Goal: Navigation & Orientation: Find specific page/section

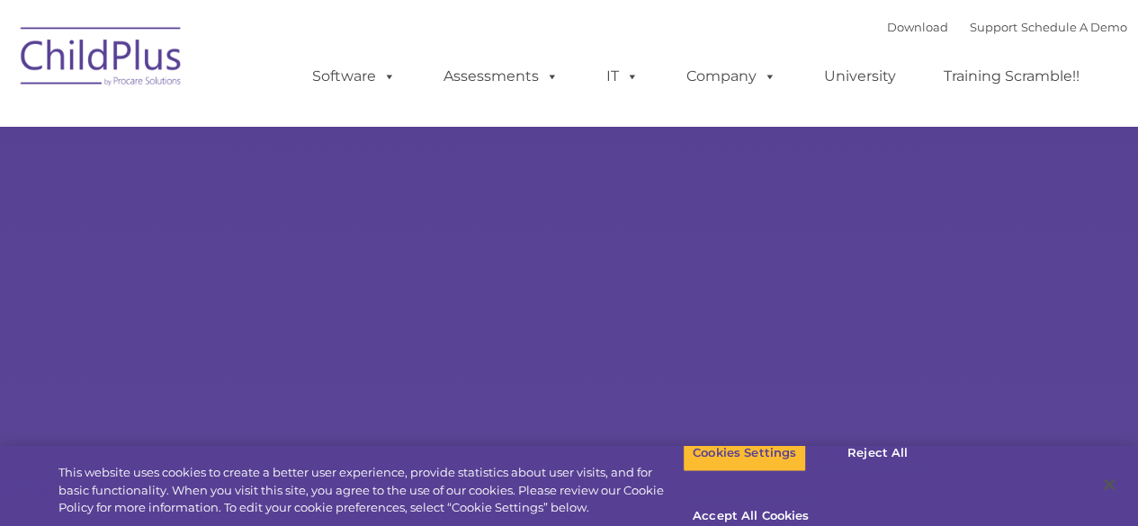
type input ""
select select "MEDIUM"
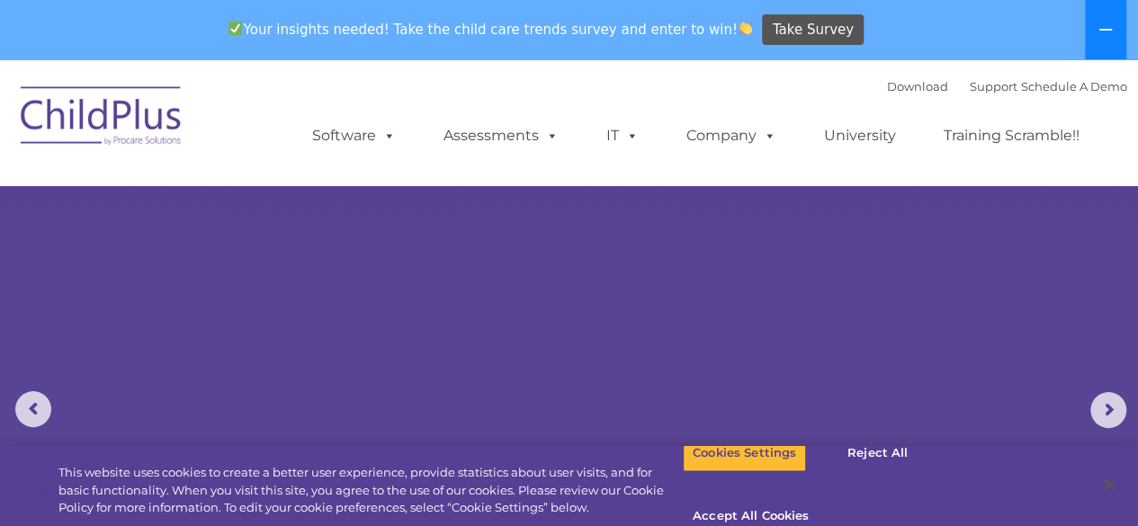
click at [1117, 27] on button at bounding box center [1105, 29] width 41 height 59
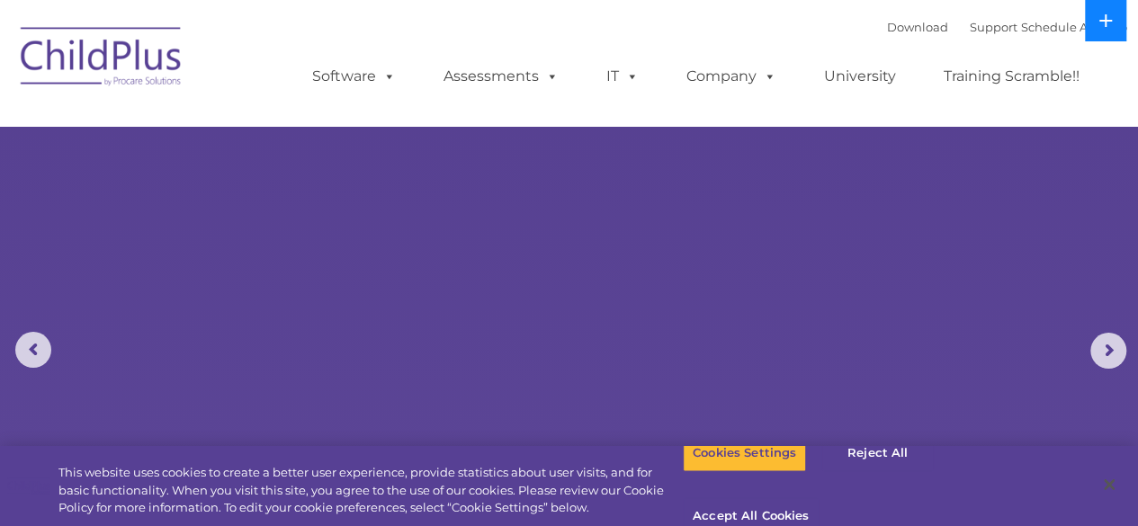
click at [1117, 27] on button at bounding box center [1105, 20] width 41 height 41
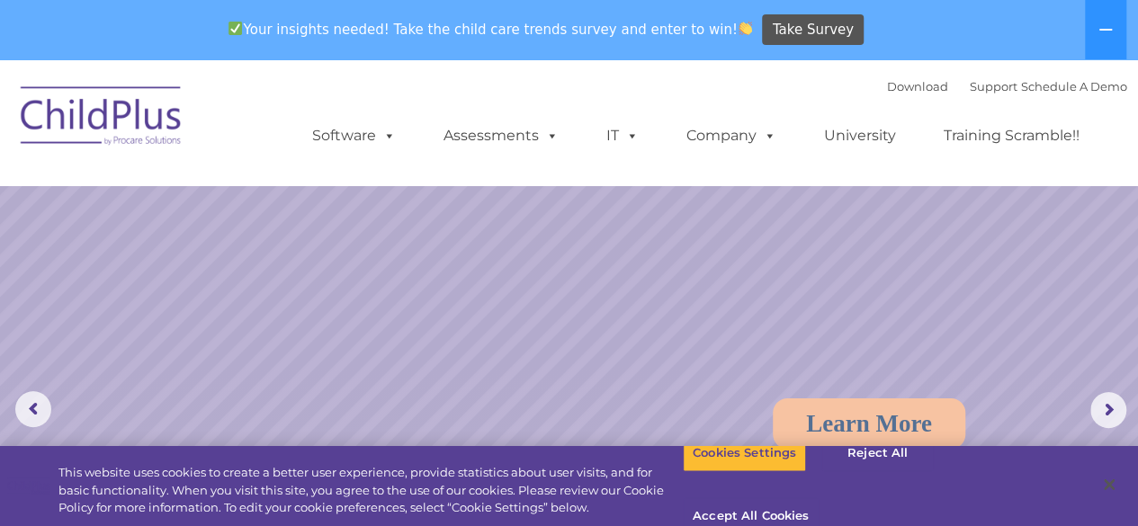
click at [135, 107] on img at bounding box center [102, 119] width 180 height 90
click at [1107, 35] on icon at bounding box center [1105, 29] width 14 height 14
